Goal: Task Accomplishment & Management: Use online tool/utility

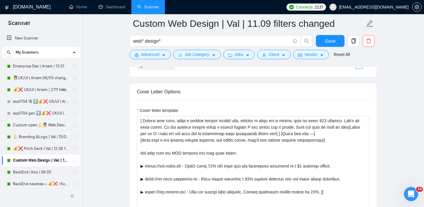
scroll to position [641, 0]
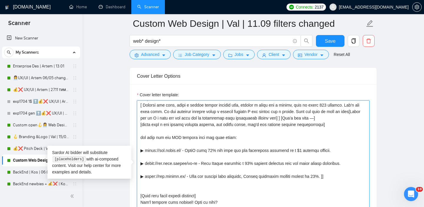
drag, startPoint x: 140, startPoint y: 105, endPoint x: 331, endPoint y: 127, distance: 192.5
click at [331, 127] on textarea "Cover letter template:" at bounding box center [253, 166] width 233 height 133
